Goal: Book appointment/travel/reservation

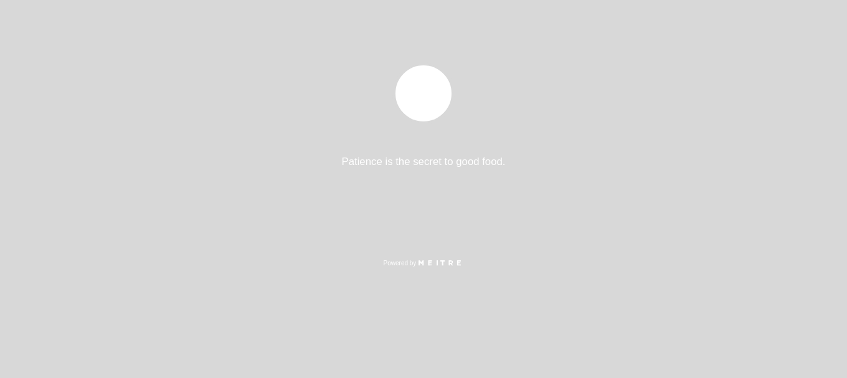
select select "es"
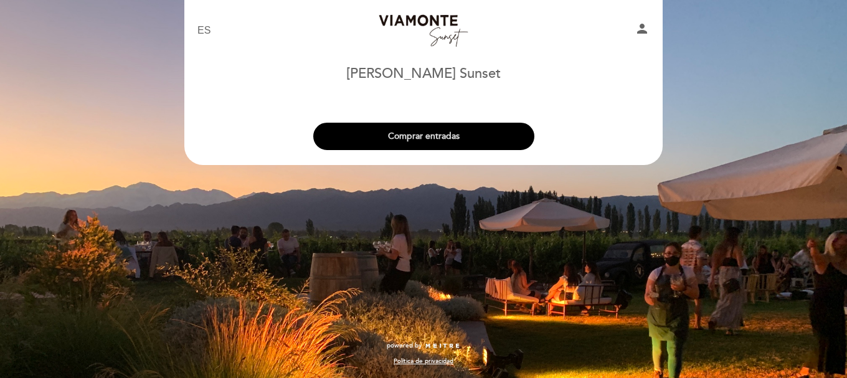
click at [452, 133] on button "Comprar entradas" at bounding box center [423, 136] width 221 height 27
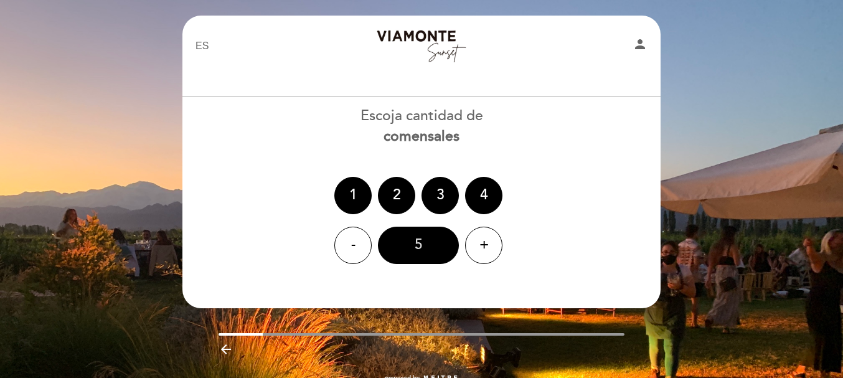
click at [425, 249] on div "5" at bounding box center [418, 245] width 81 height 37
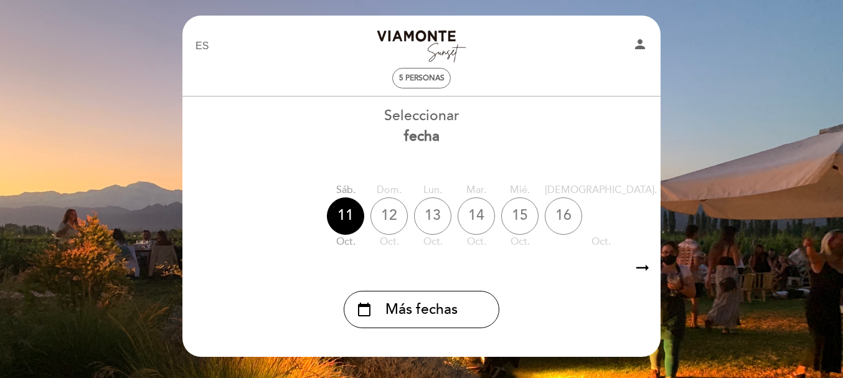
click at [640, 273] on icon "arrow_right_alt" at bounding box center [642, 268] width 19 height 27
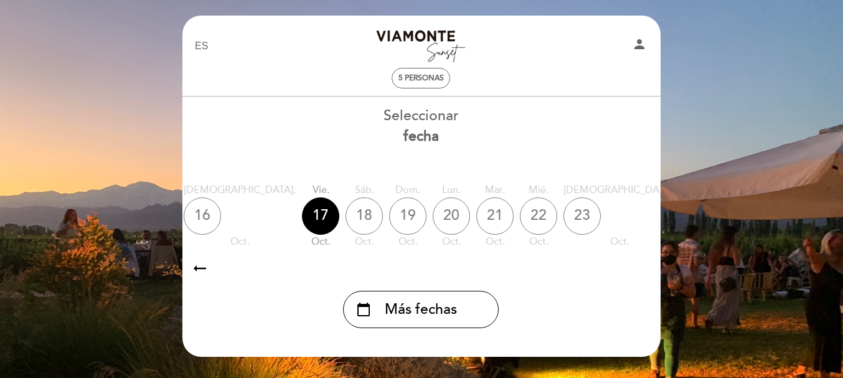
scroll to position [0, 363]
click at [640, 273] on icon "arrow_right_alt" at bounding box center [641, 268] width 19 height 27
click at [777, 208] on icon "calendar_today" at bounding box center [784, 215] width 15 height 21
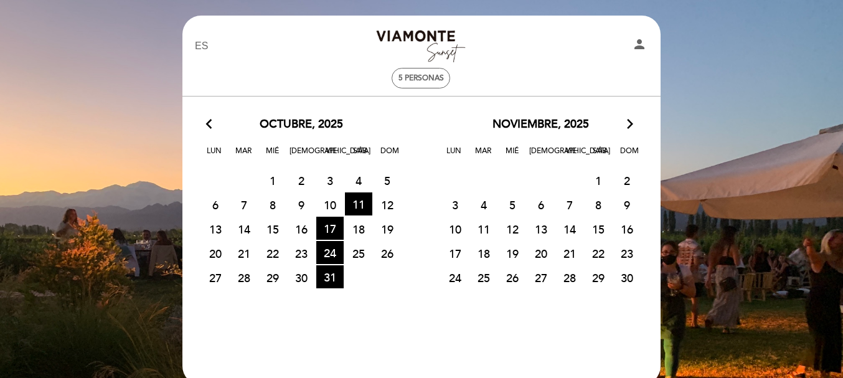
click at [571, 205] on span "7" at bounding box center [569, 204] width 27 height 23
click at [568, 206] on span "7" at bounding box center [569, 204] width 27 height 23
click at [331, 232] on span "17 HORA DE ENTRADAS DISPONIBLES" at bounding box center [329, 228] width 27 height 23
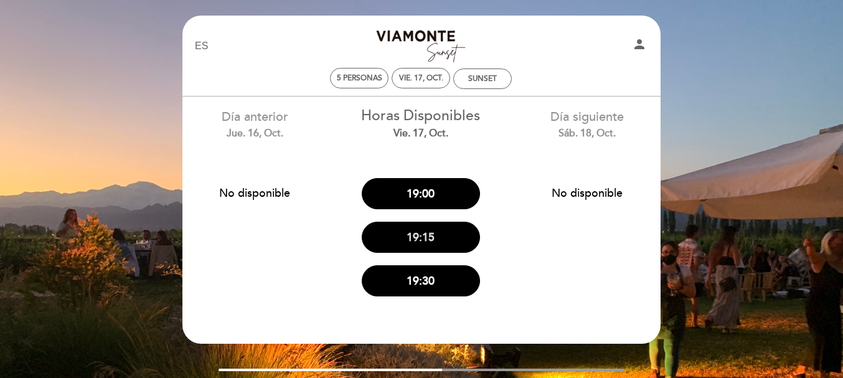
click at [431, 239] on button "19:15" at bounding box center [421, 237] width 118 height 31
